Goal: Information Seeking & Learning: Find specific page/section

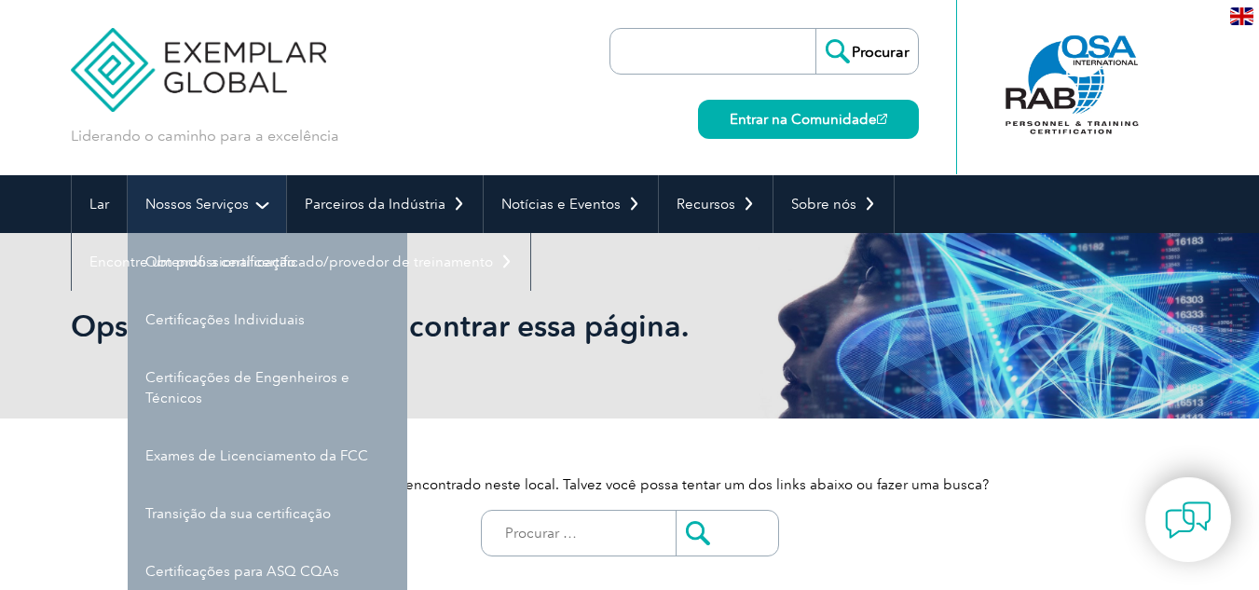
click at [263, 200] on link "Nossos Serviços" at bounding box center [207, 204] width 158 height 58
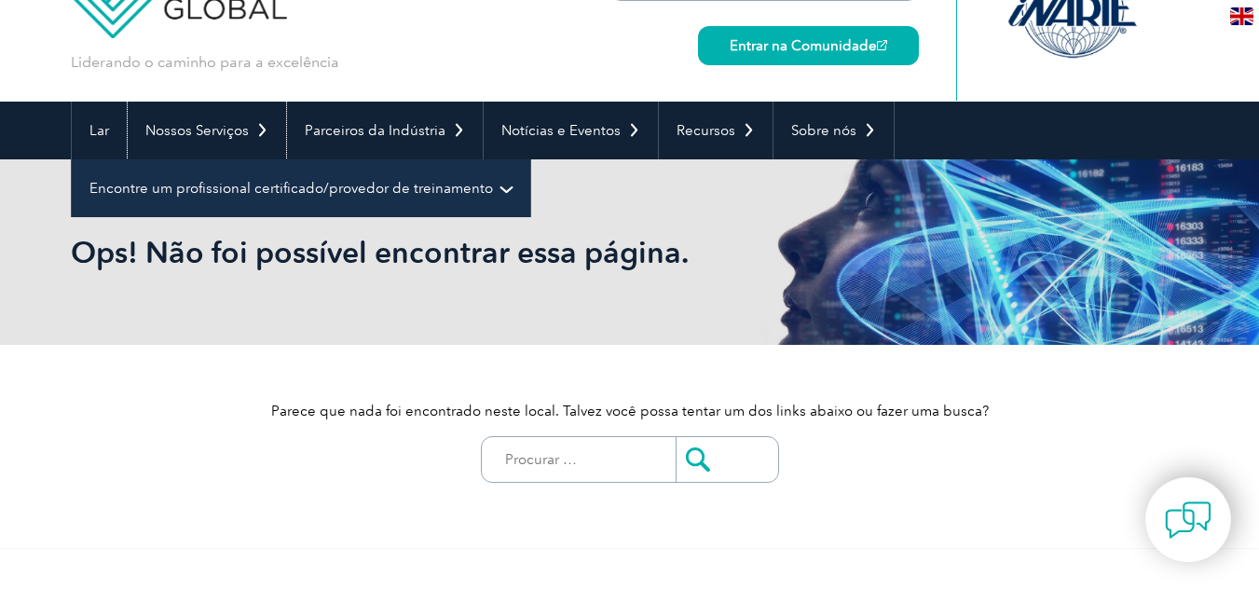
scroll to position [75, 0]
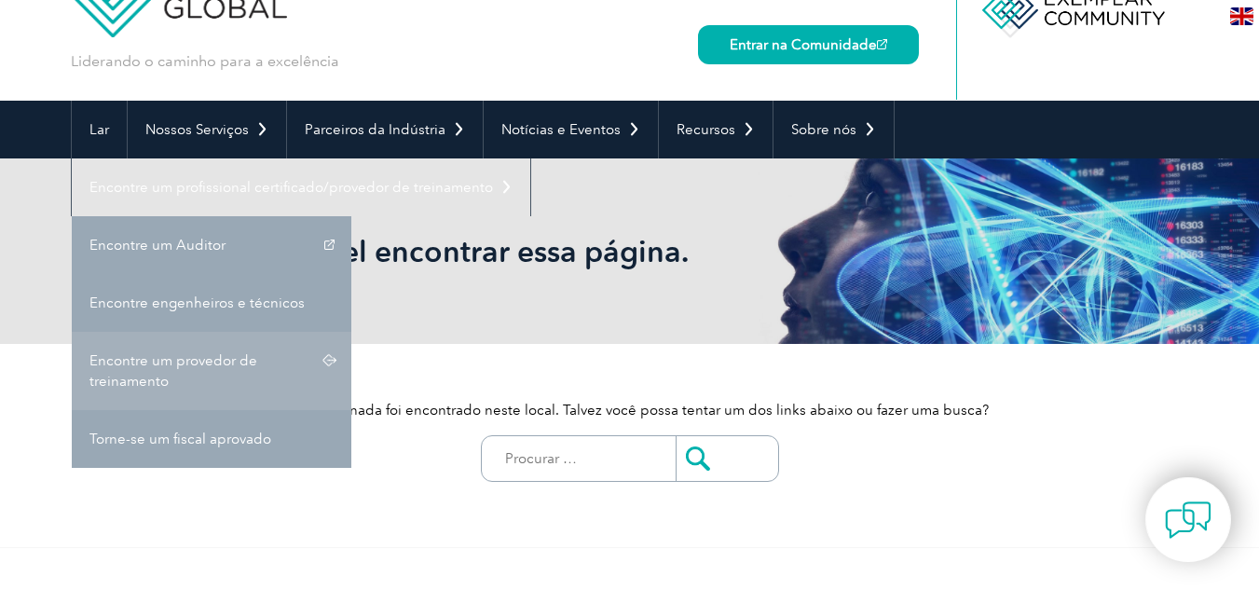
click at [216, 361] on font "Encontre um provedor de treinamento" at bounding box center [173, 370] width 168 height 37
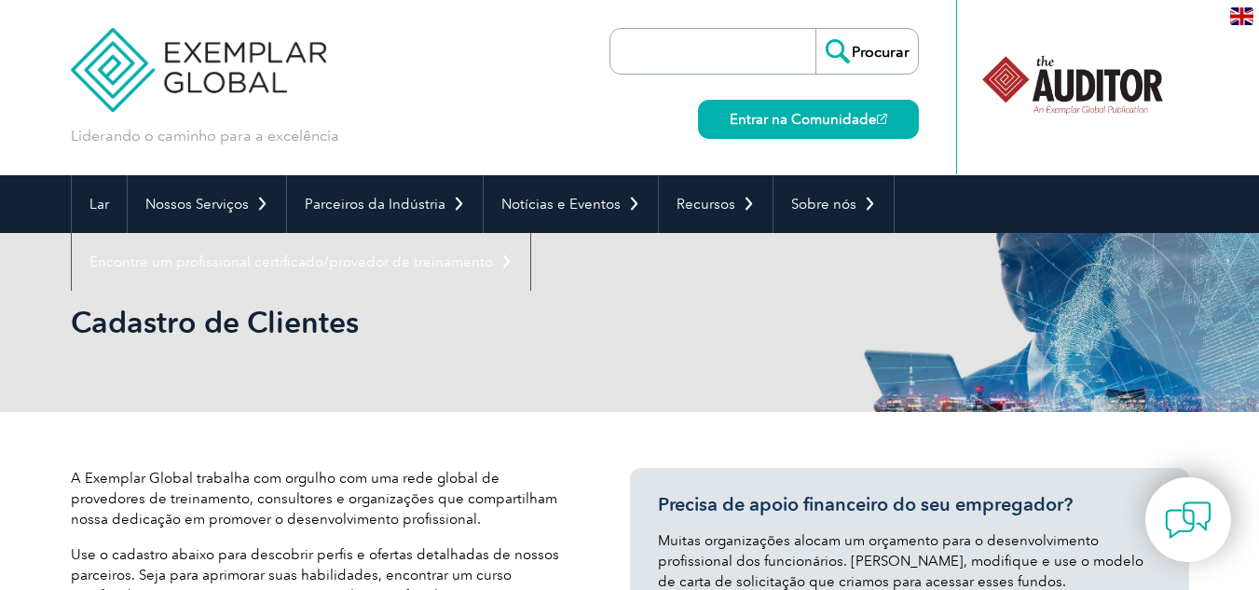
click at [287, 341] on div "Cadastro de Clientes" at bounding box center [630, 322] width 1118 height 179
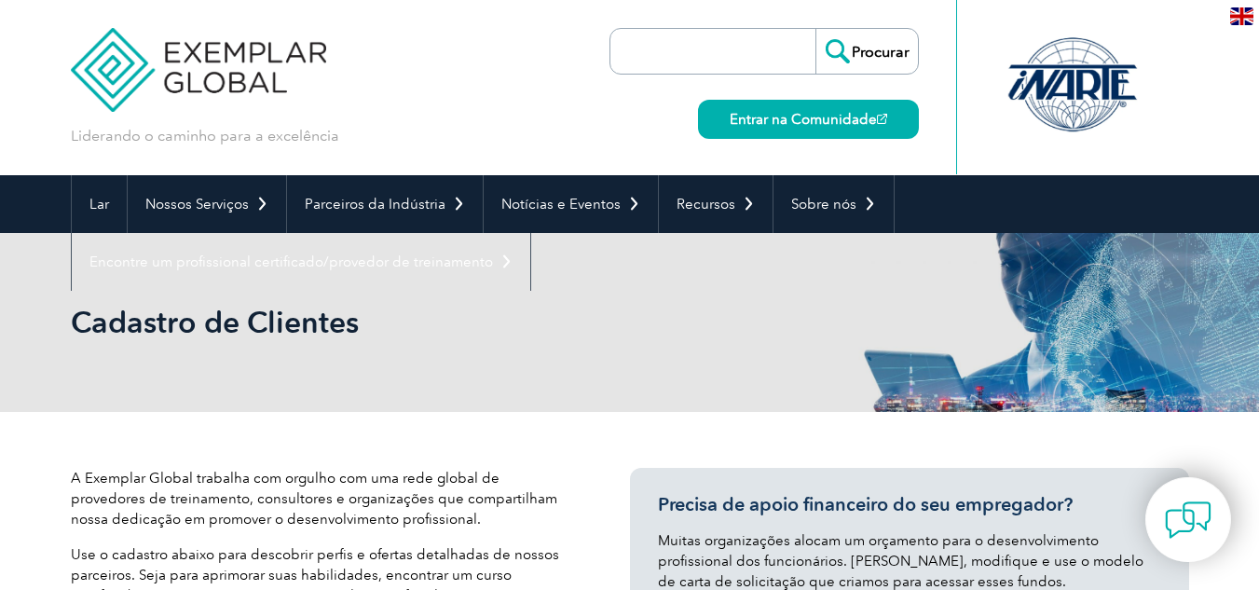
click at [701, 43] on input "search" at bounding box center [718, 51] width 196 height 45
click at [815, 29] on input "Procurar" at bounding box center [866, 51] width 102 height 45
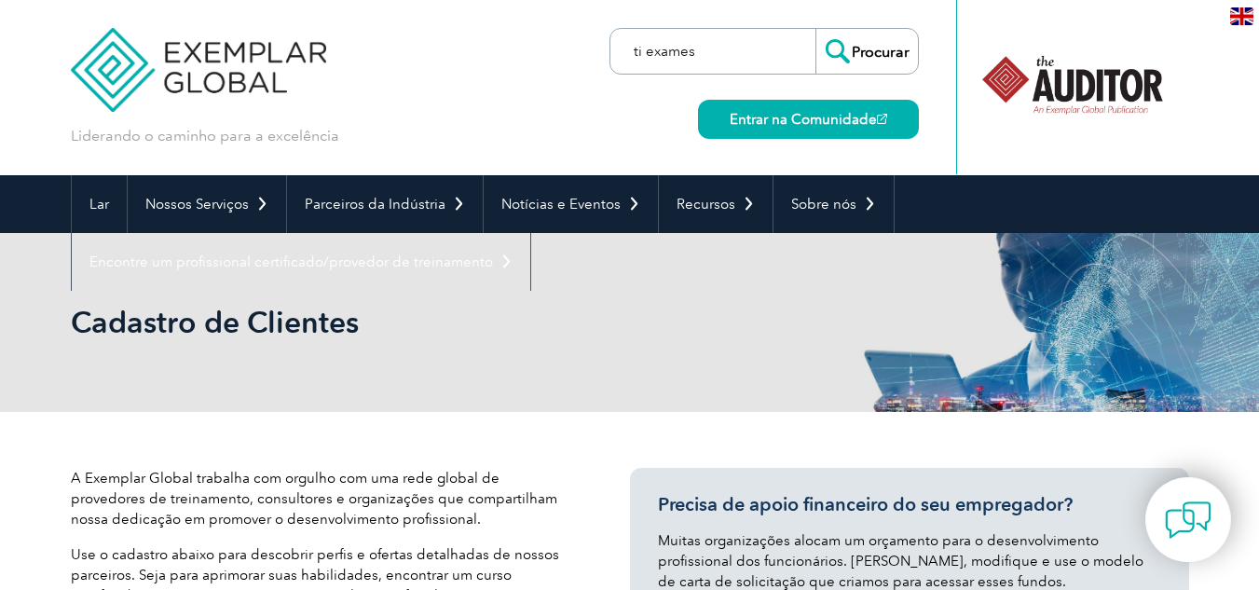
click at [708, 53] on input "ti exames" at bounding box center [718, 51] width 196 height 45
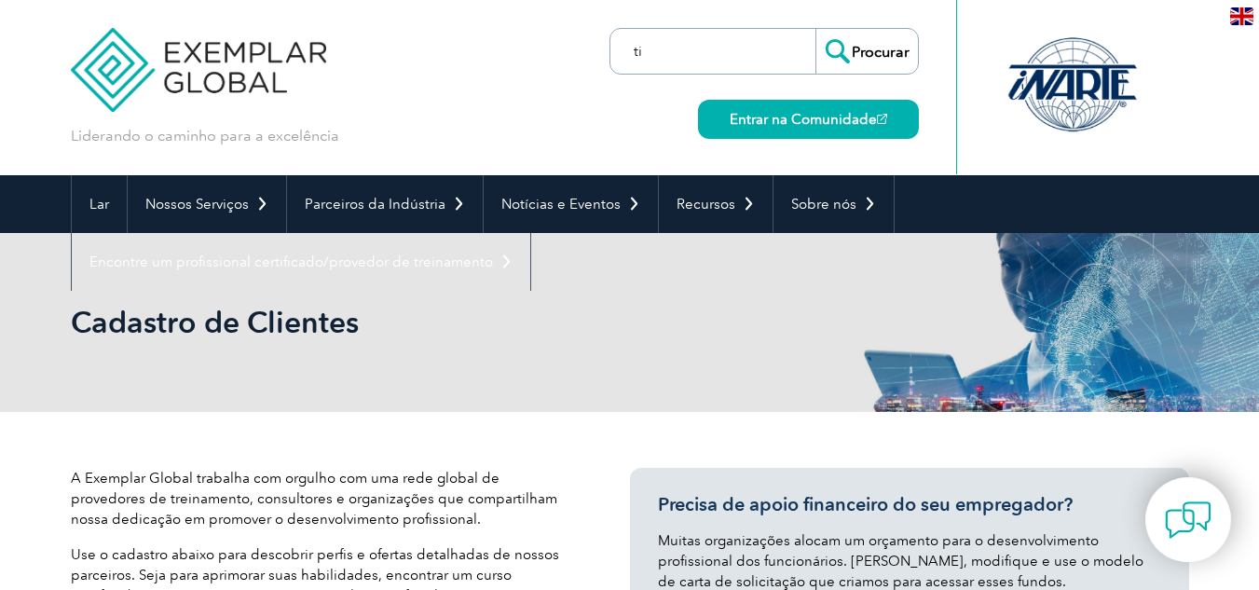
click at [660, 54] on input "ti" at bounding box center [718, 51] width 196 height 45
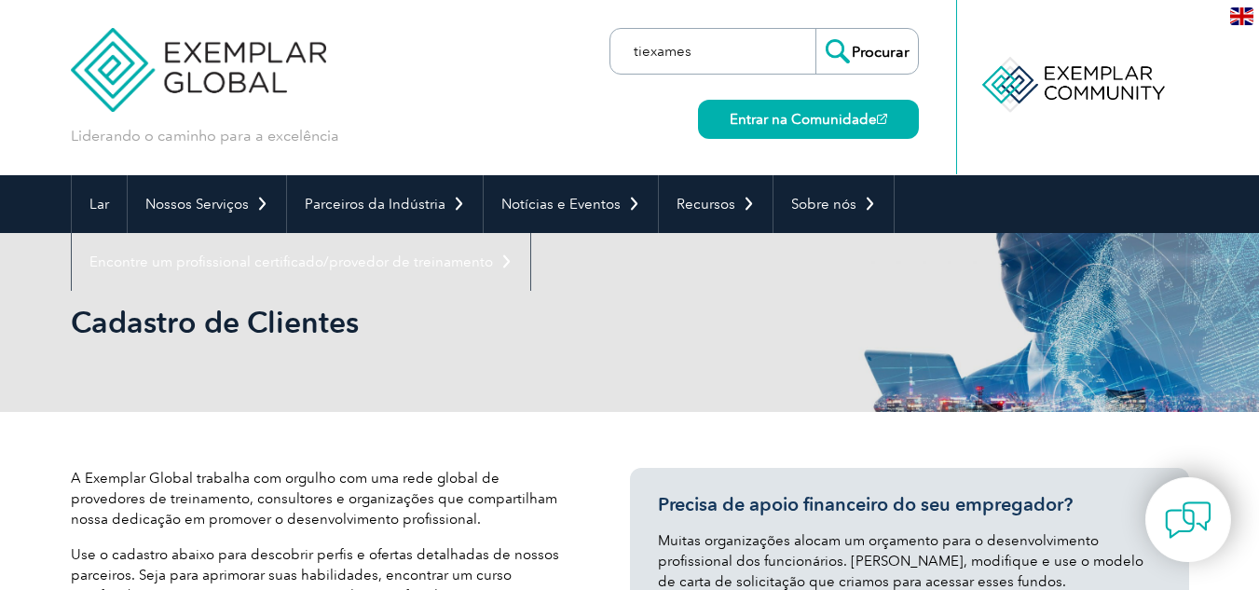
type input "tiexames"
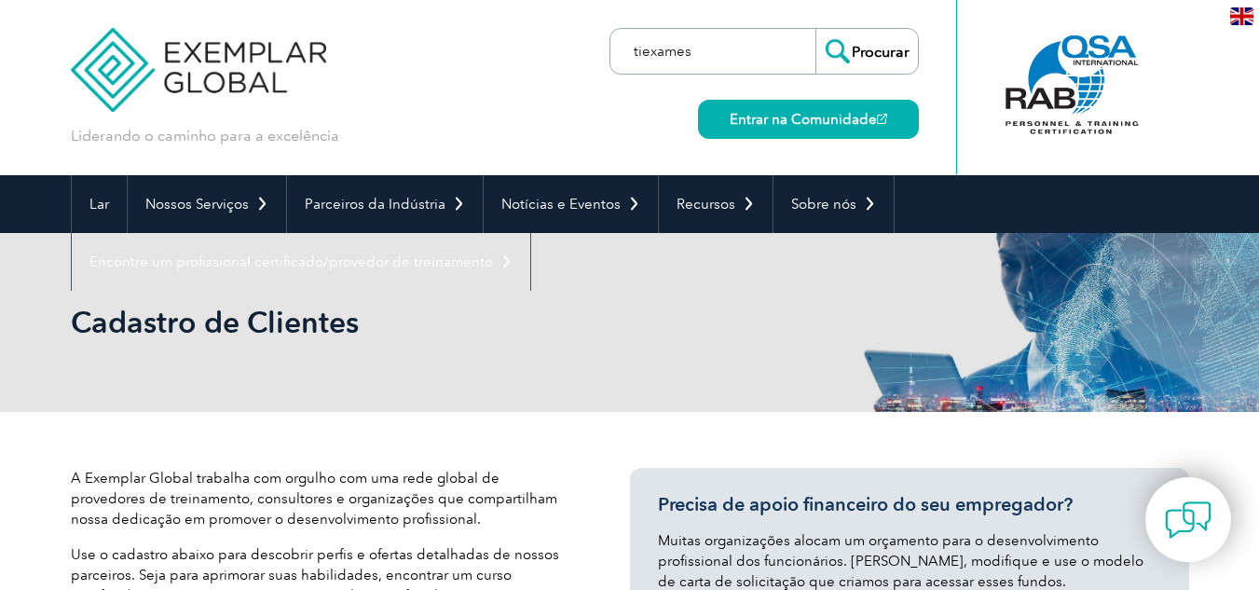
click at [696, 52] on input "tiexames" at bounding box center [718, 51] width 196 height 45
drag, startPoint x: 703, startPoint y: 52, endPoint x: 564, endPoint y: 56, distance: 139.8
click at [564, 56] on div "Liderando o caminho para a excelência" at bounding box center [630, 87] width 1118 height 175
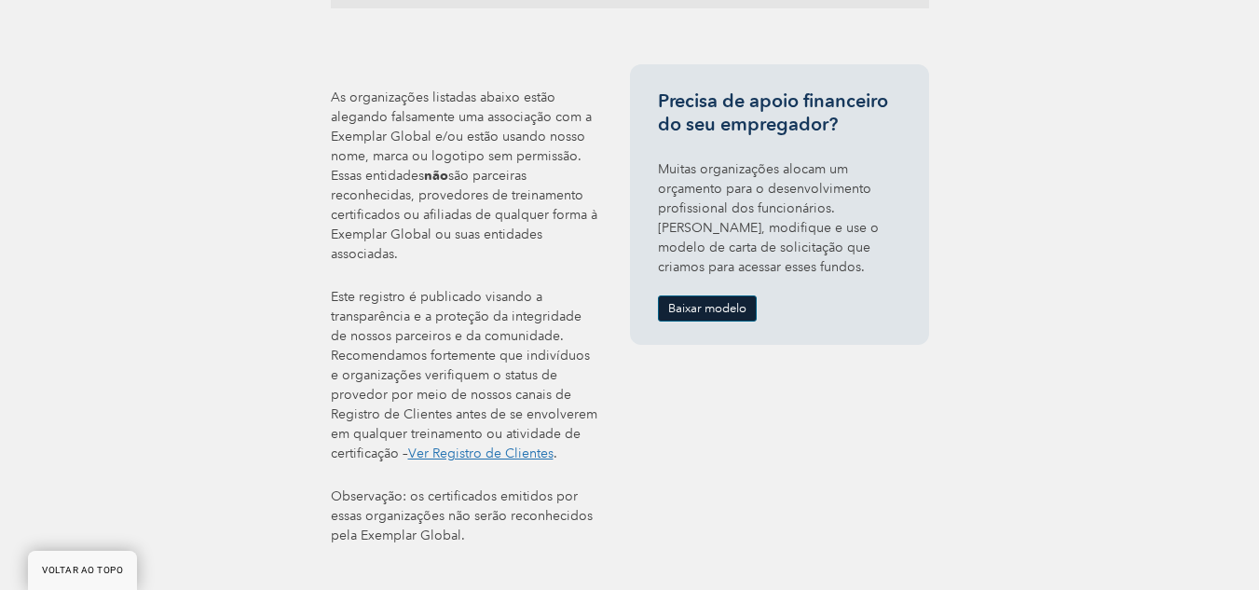
scroll to position [736, 0]
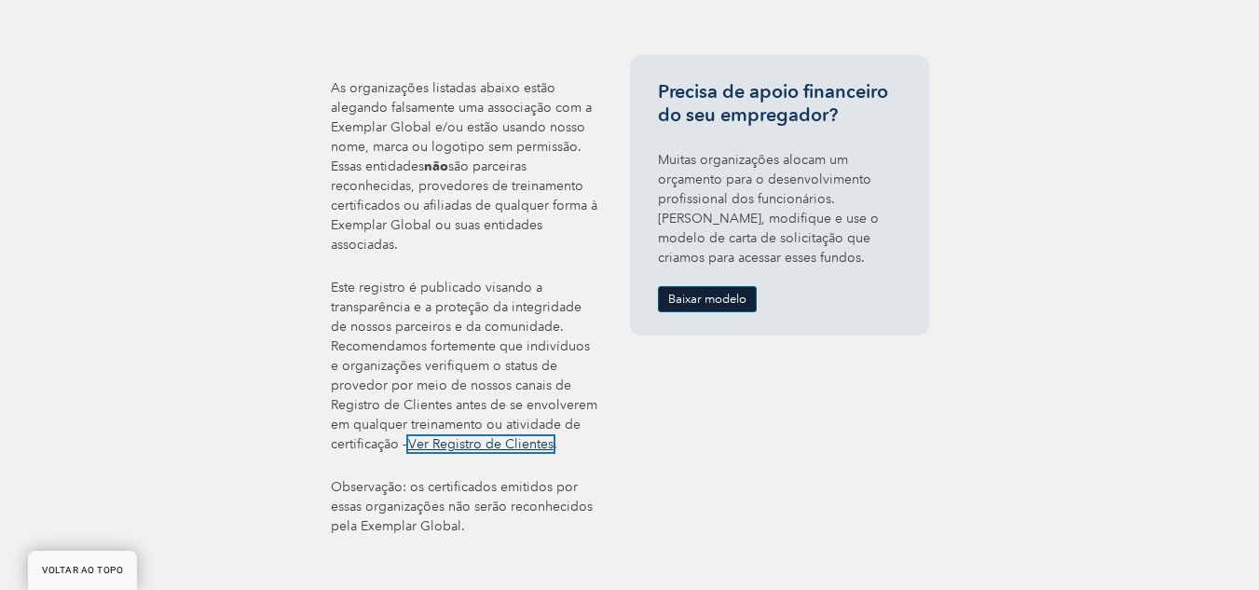
click at [470, 436] on font "Ver Registro de Clientes" at bounding box center [480, 444] width 145 height 16
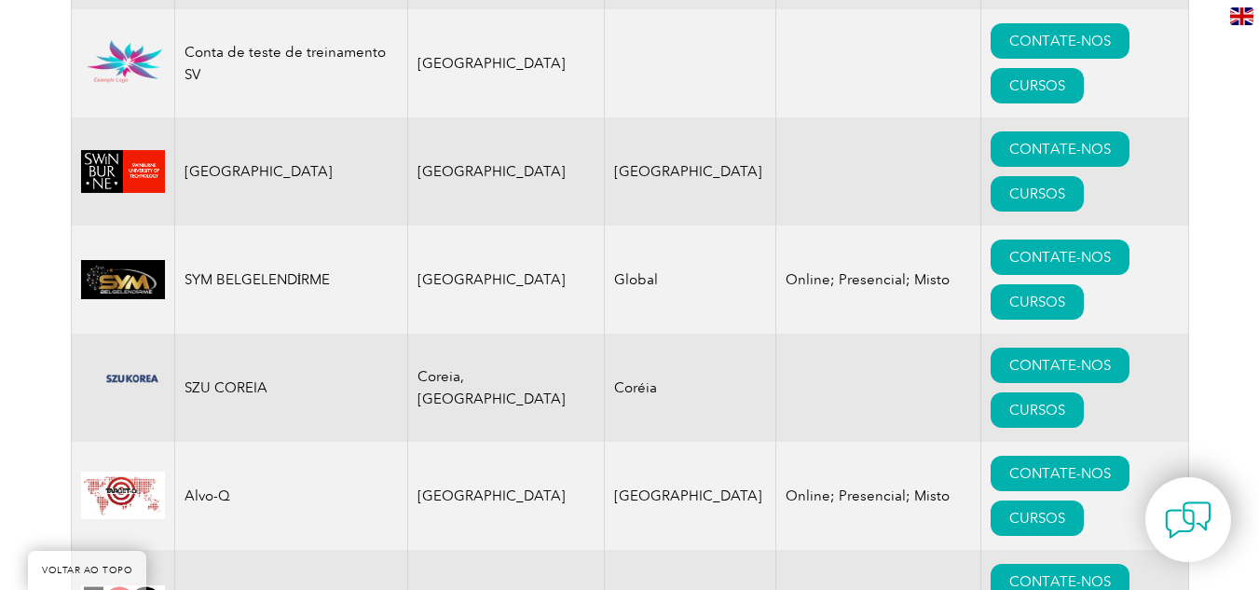
scroll to position [30933, 0]
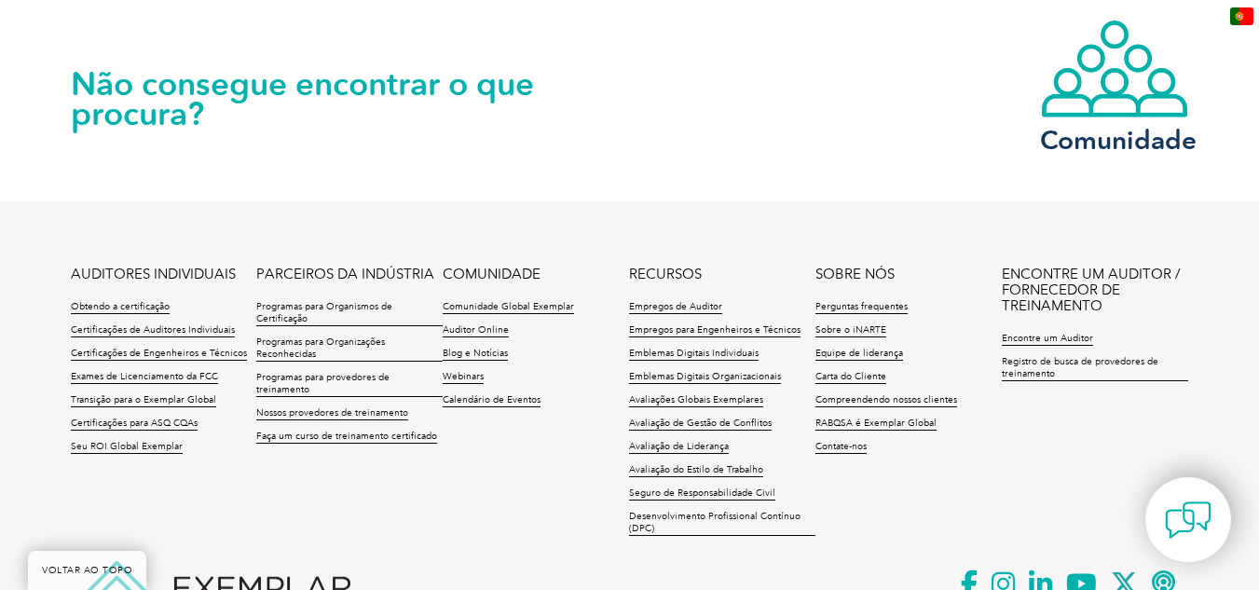
scroll to position [3678, 0]
